Goal: Information Seeking & Learning: Learn about a topic

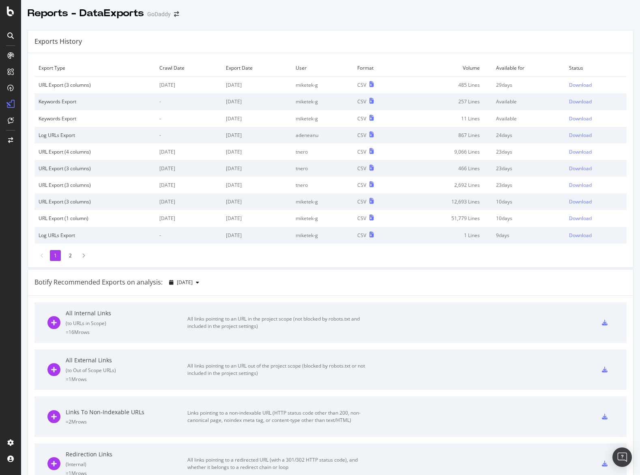
click at [391, 32] on div "Exports History" at bounding box center [330, 41] width 605 height 23
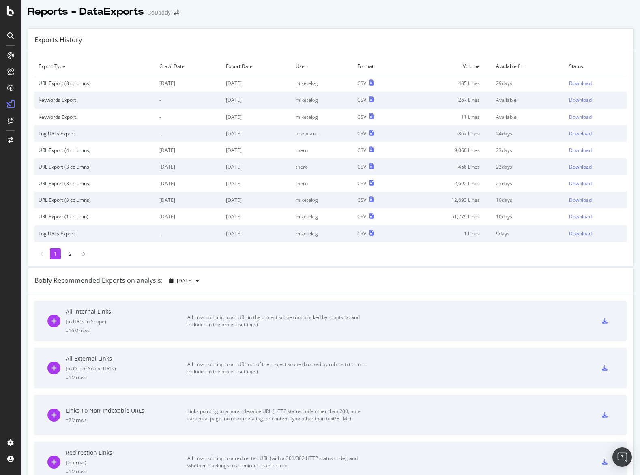
click at [446, 34] on div "Exports History" at bounding box center [330, 40] width 605 height 23
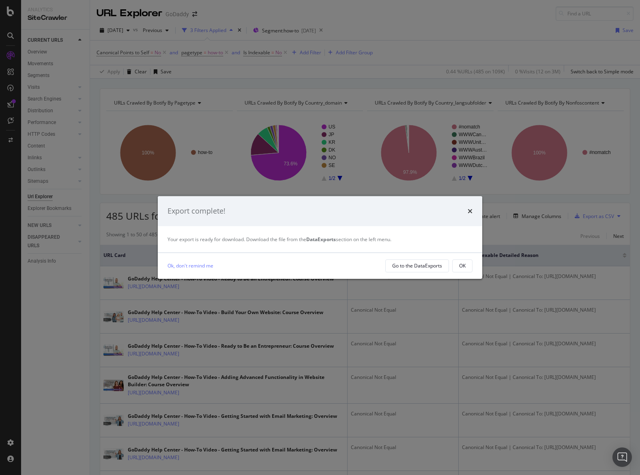
scroll to position [110, 0]
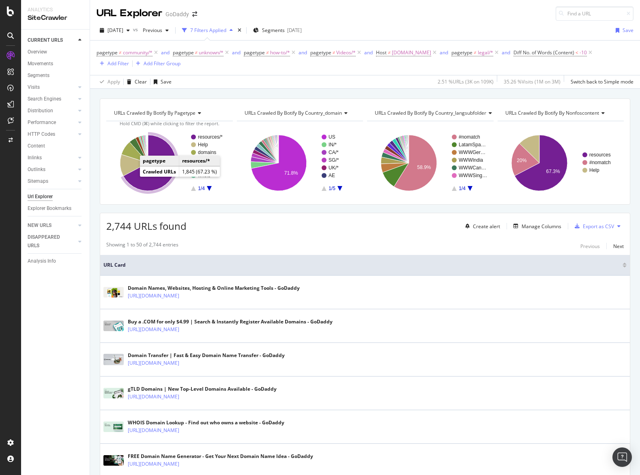
click at [132, 177] on icon "A chart." at bounding box center [149, 163] width 53 height 56
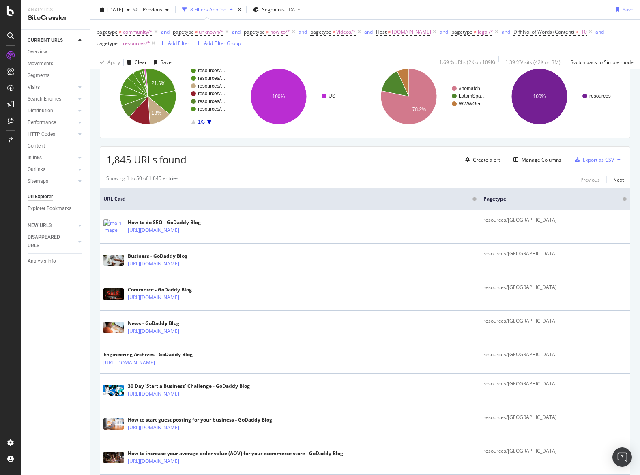
scroll to position [68, 0]
click at [534, 158] on div "Manage Columns" at bounding box center [541, 159] width 40 height 7
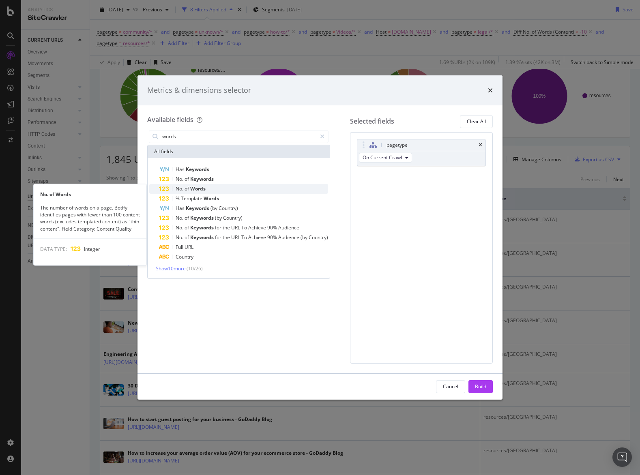
type input "words"
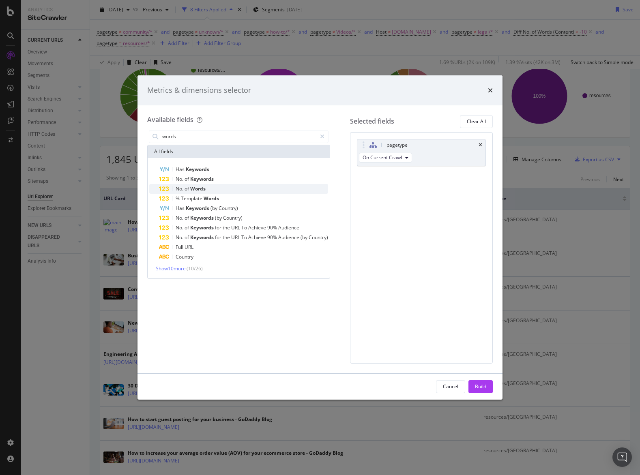
click at [272, 189] on div "No. of Words" at bounding box center [243, 189] width 169 height 10
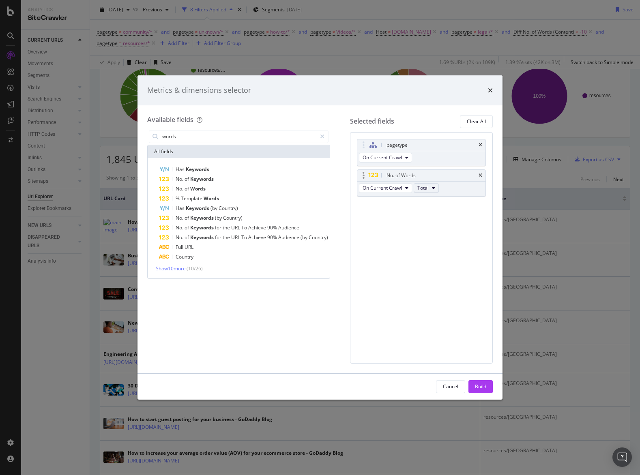
click at [424, 188] on span "Total" at bounding box center [422, 187] width 11 height 7
click at [436, 229] on span "Content" at bounding box center [431, 232] width 21 height 7
click at [396, 191] on span "On Current Crawl" at bounding box center [381, 187] width 39 height 7
click at [393, 227] on div "Diff Between Crawls" at bounding box center [389, 233] width 59 height 12
click at [477, 387] on div "Build" at bounding box center [480, 386] width 11 height 7
